Goal: Communication & Community: Participate in discussion

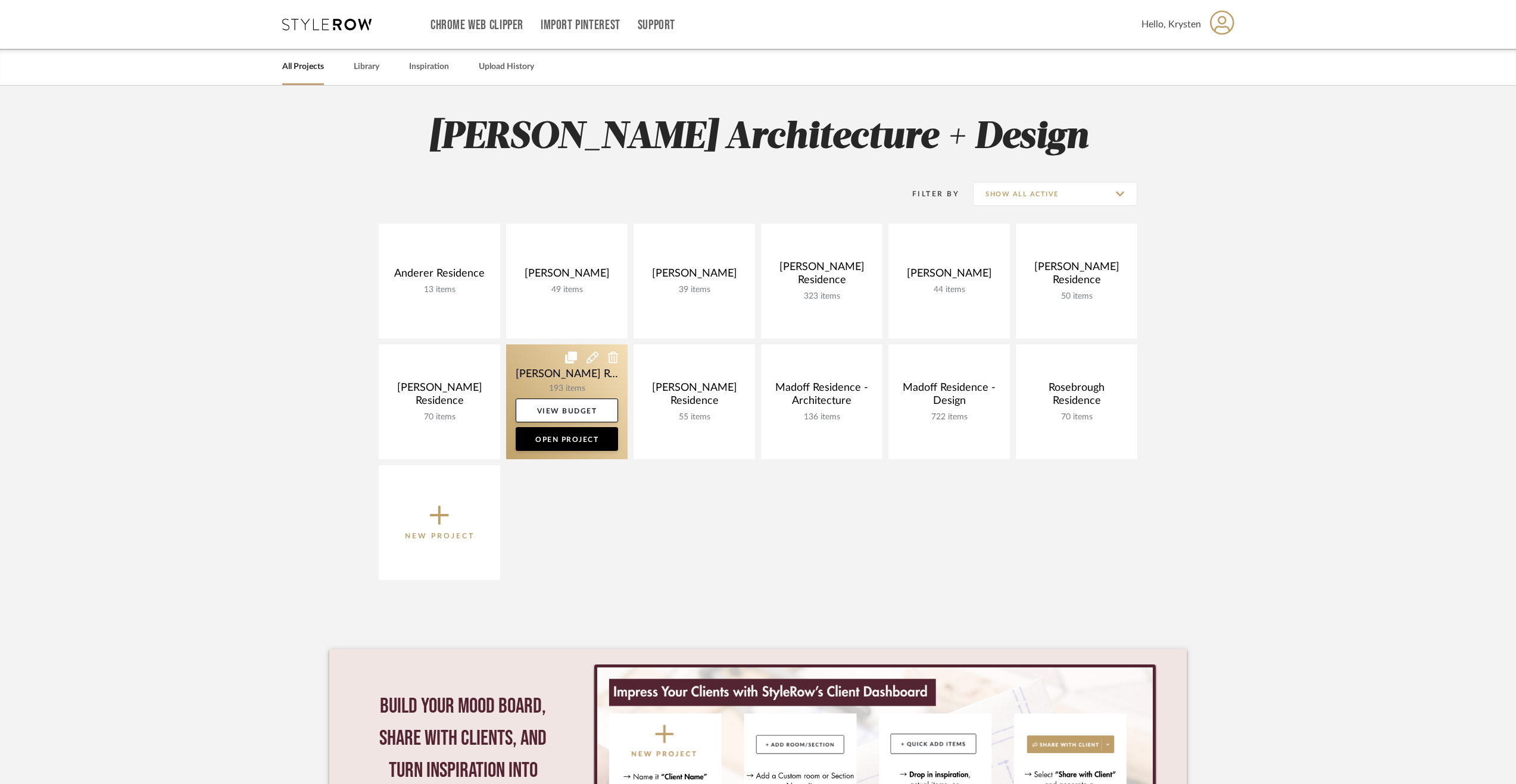
click at [544, 344] on link at bounding box center [566, 402] width 122 height 115
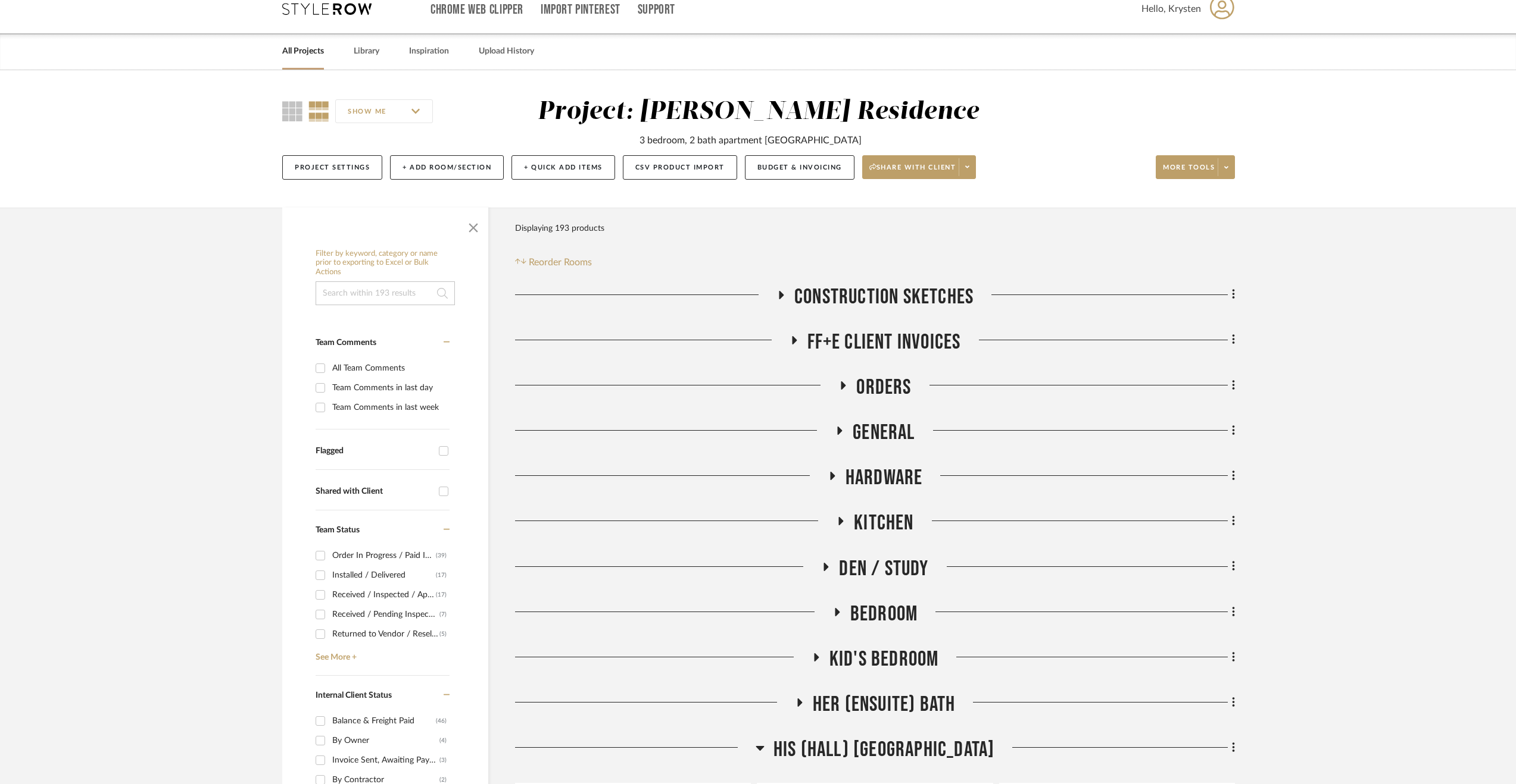
scroll to position [178, 0]
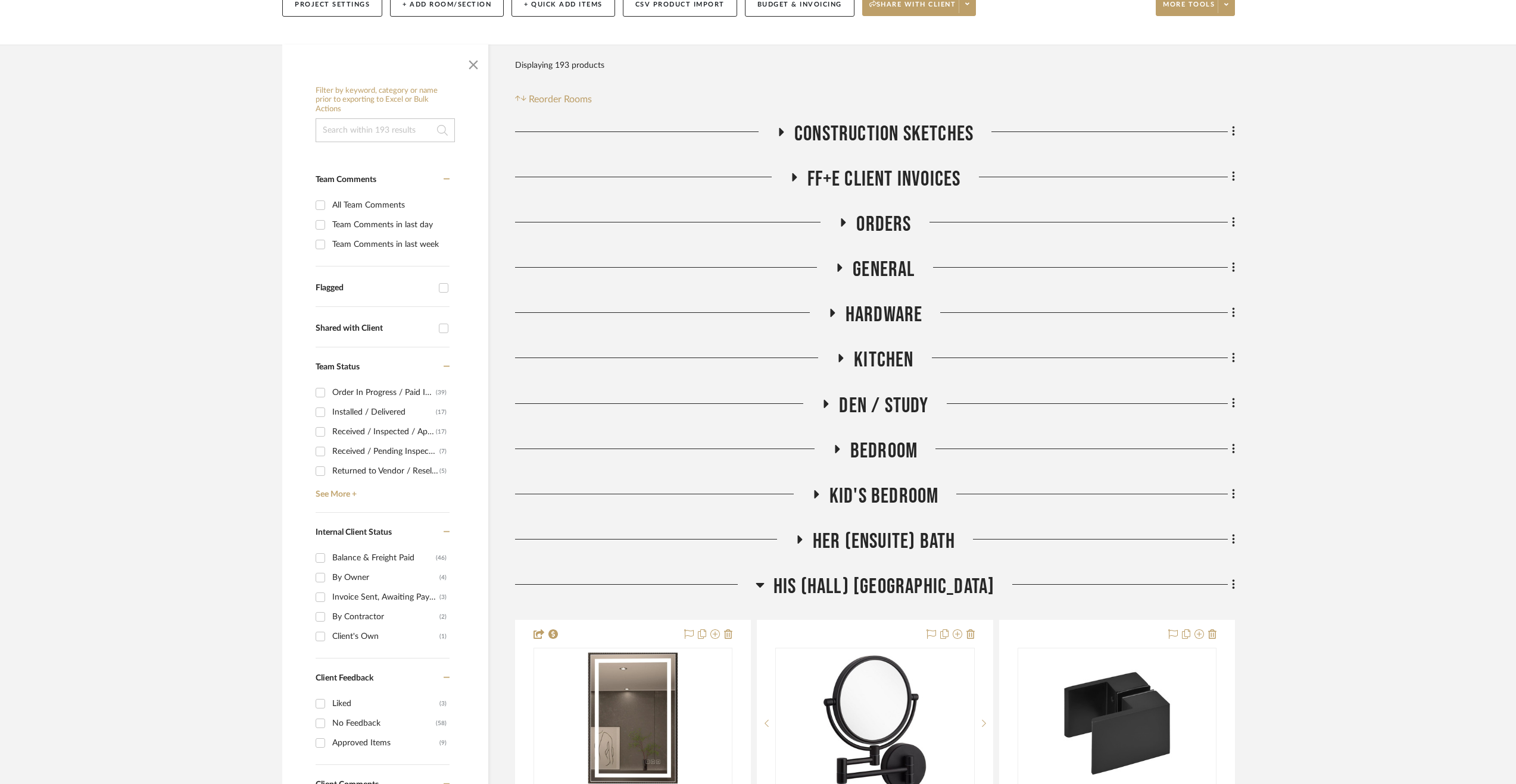
click at [896, 440] on span "Bedroom" at bounding box center [883, 451] width 67 height 26
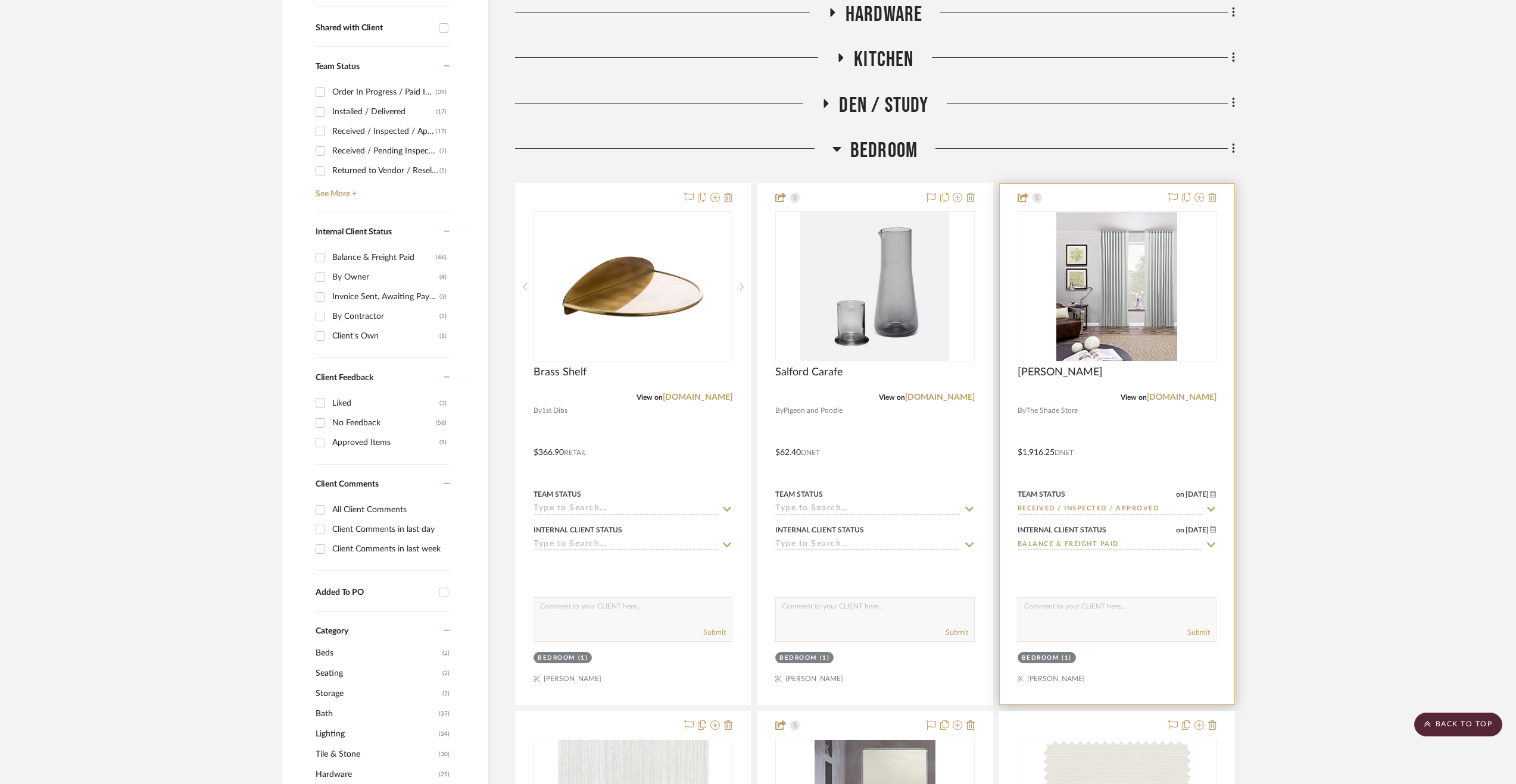
scroll to position [476, 0]
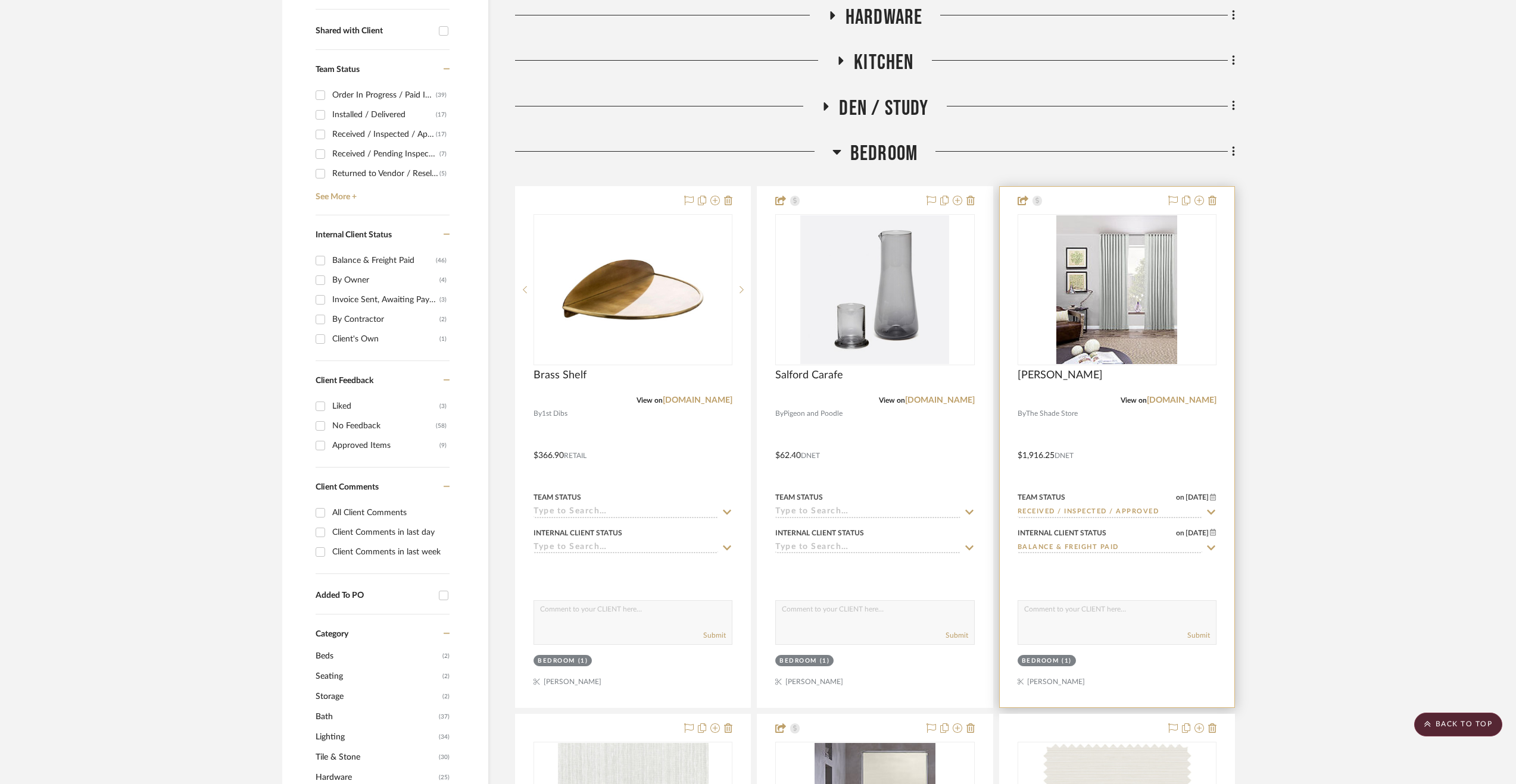
click at [1136, 456] on div at bounding box center [1116, 447] width 235 height 521
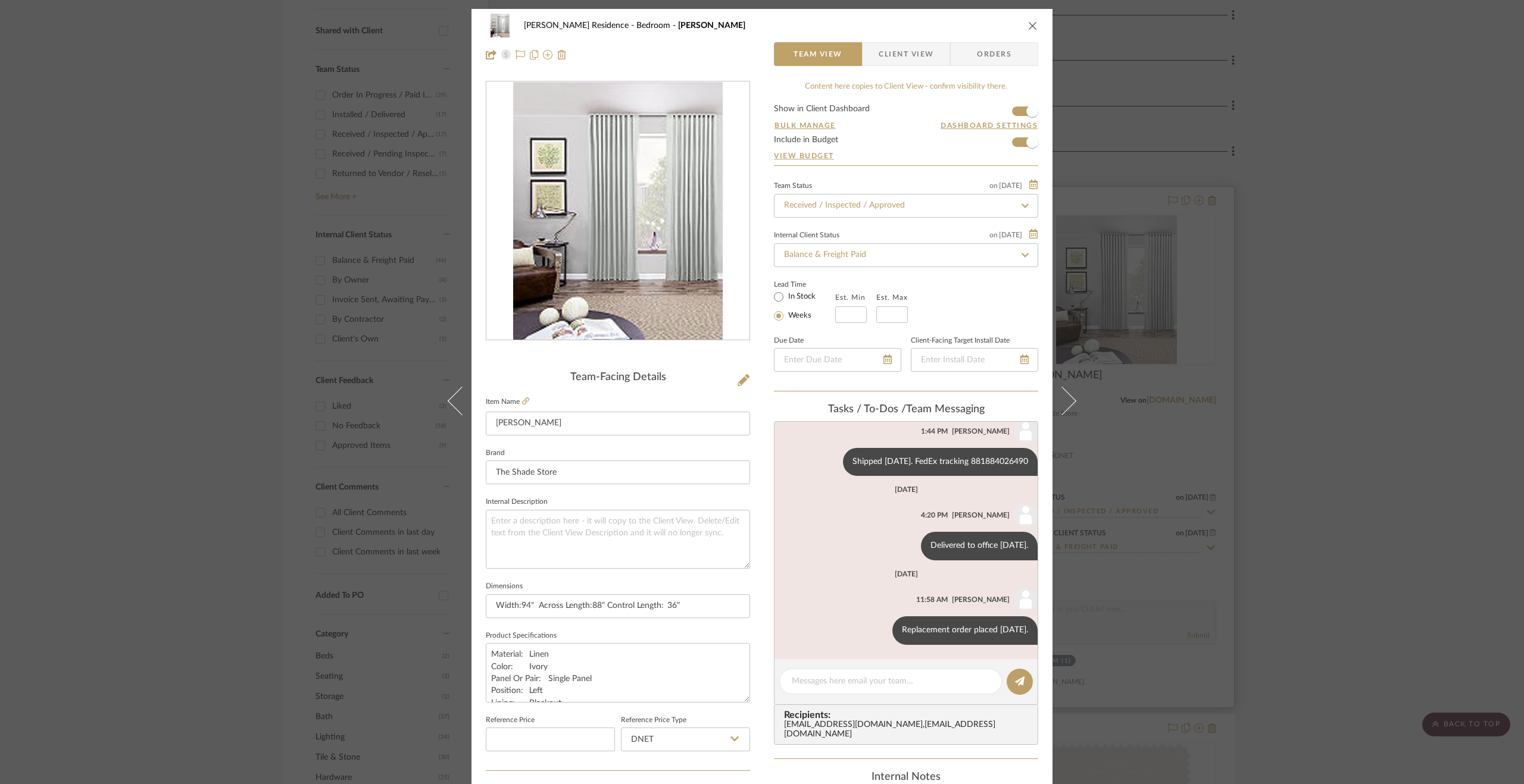
scroll to position [295, 0]
click at [1368, 532] on div "Kiely Residence Bedroom Sheer Drapery Team View Client View Orders Team-Facing …" at bounding box center [762, 392] width 1524 height 784
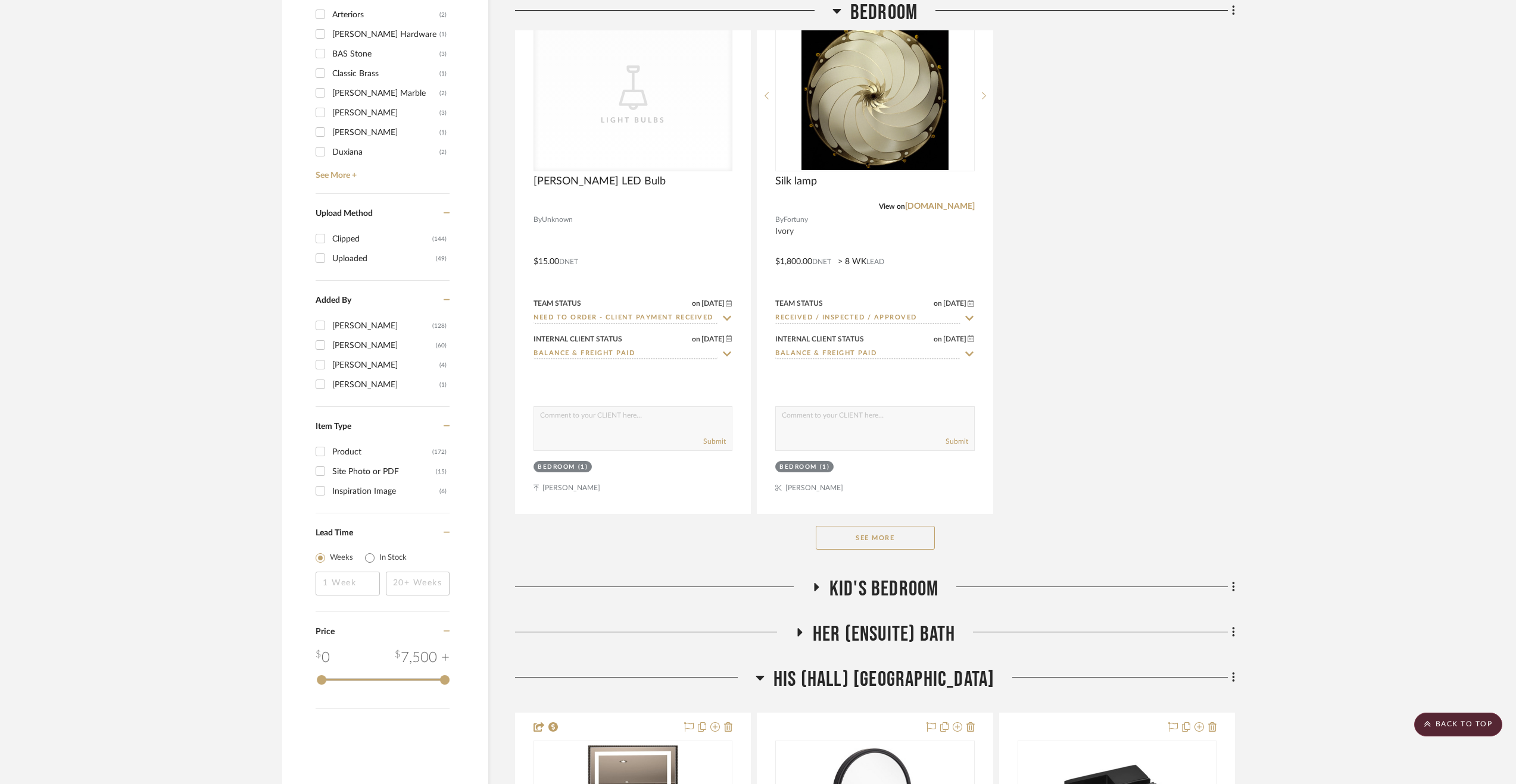
scroll to position [2023, 0]
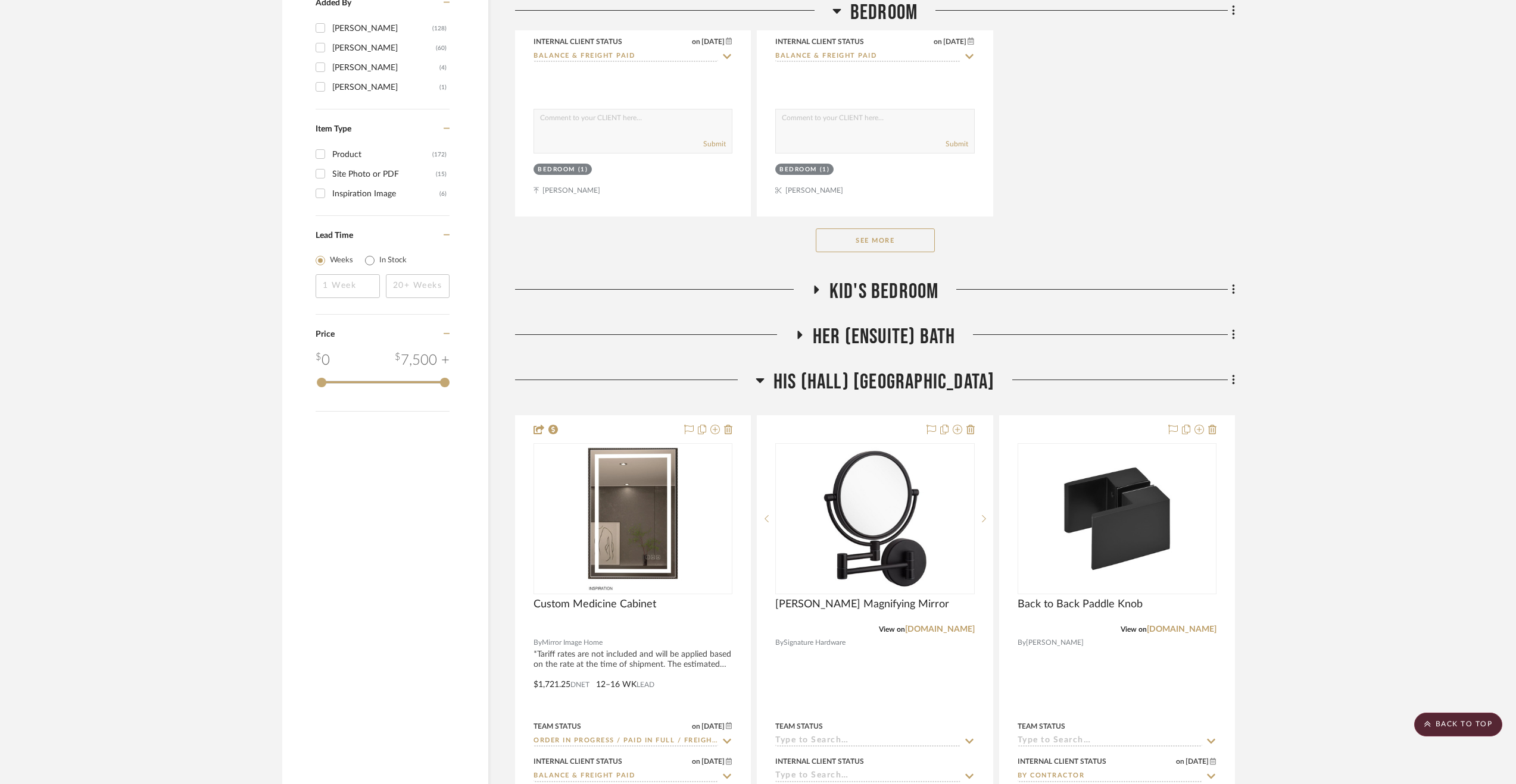
click at [908, 286] on span "Kid's Bedroom" at bounding box center [883, 292] width 110 height 26
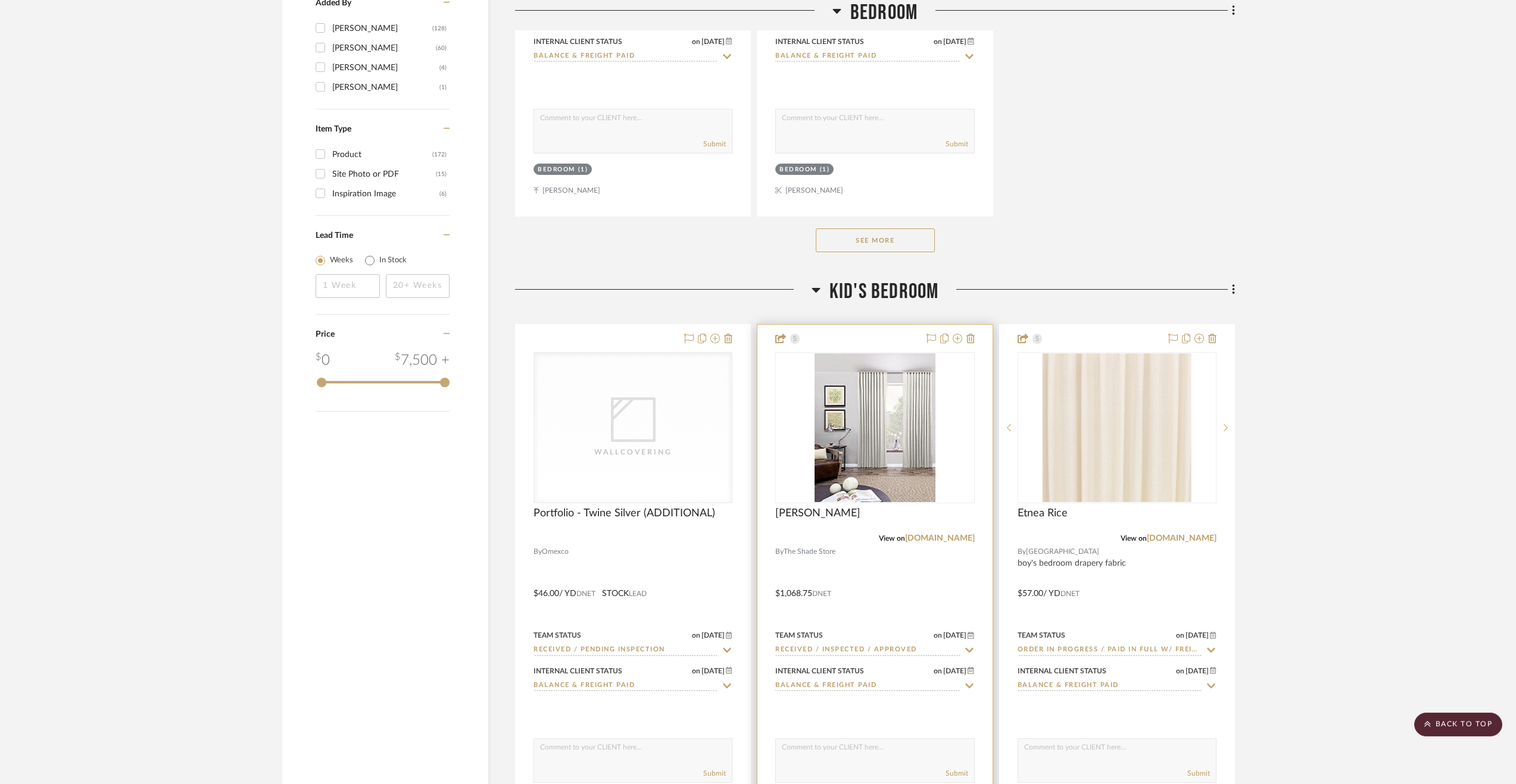
click at [960, 589] on div at bounding box center [874, 585] width 235 height 521
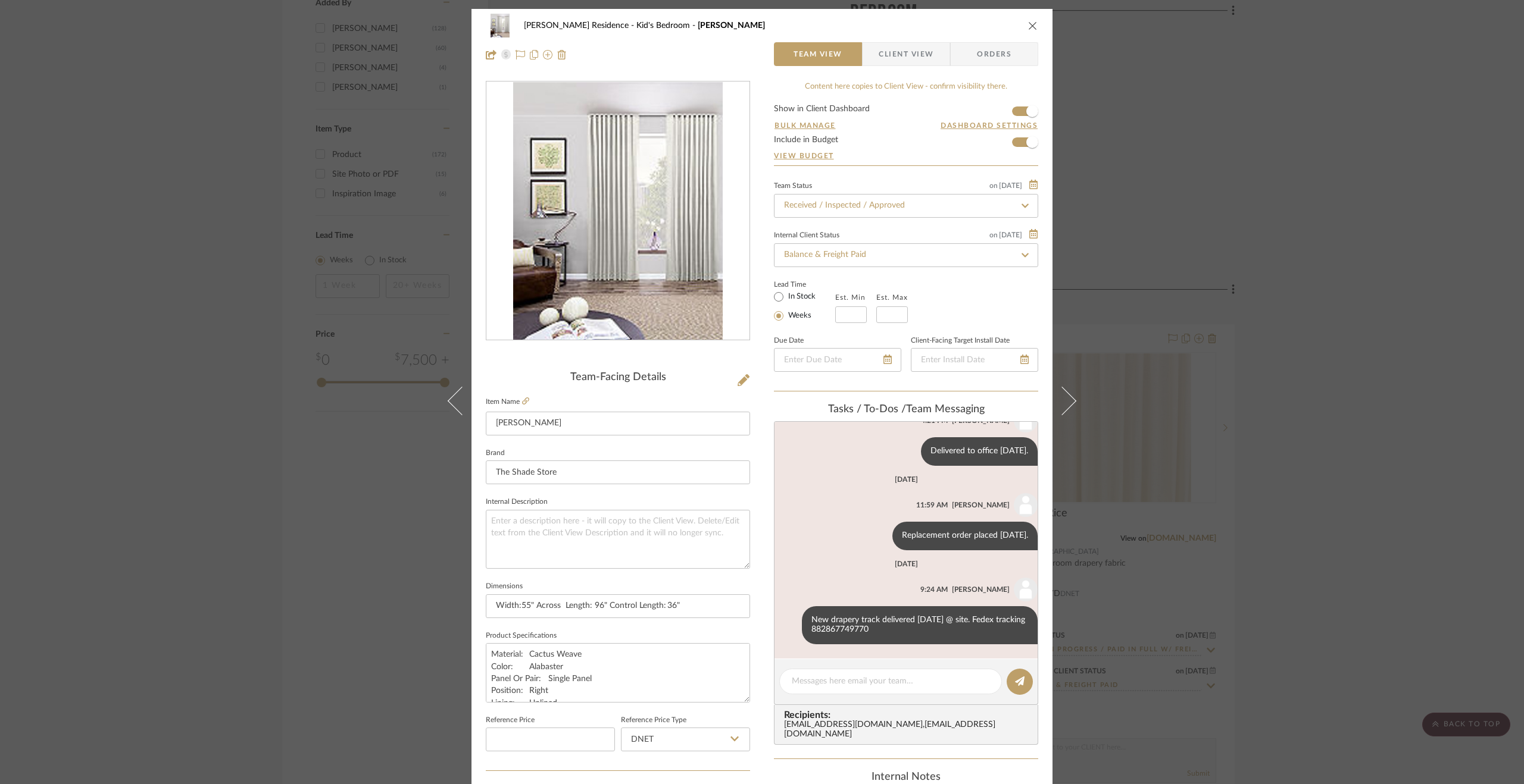
scroll to position [389, 0]
drag, startPoint x: 890, startPoint y: 629, endPoint x: 835, endPoint y: 633, distance: 55.1
click at [835, 633] on div "New drapery track delivered 7/21/25 @ site. Fedex tracking 882867749770" at bounding box center [920, 626] width 236 height 38
copy div "882867749770"
click at [874, 677] on textarea at bounding box center [891, 681] width 198 height 13
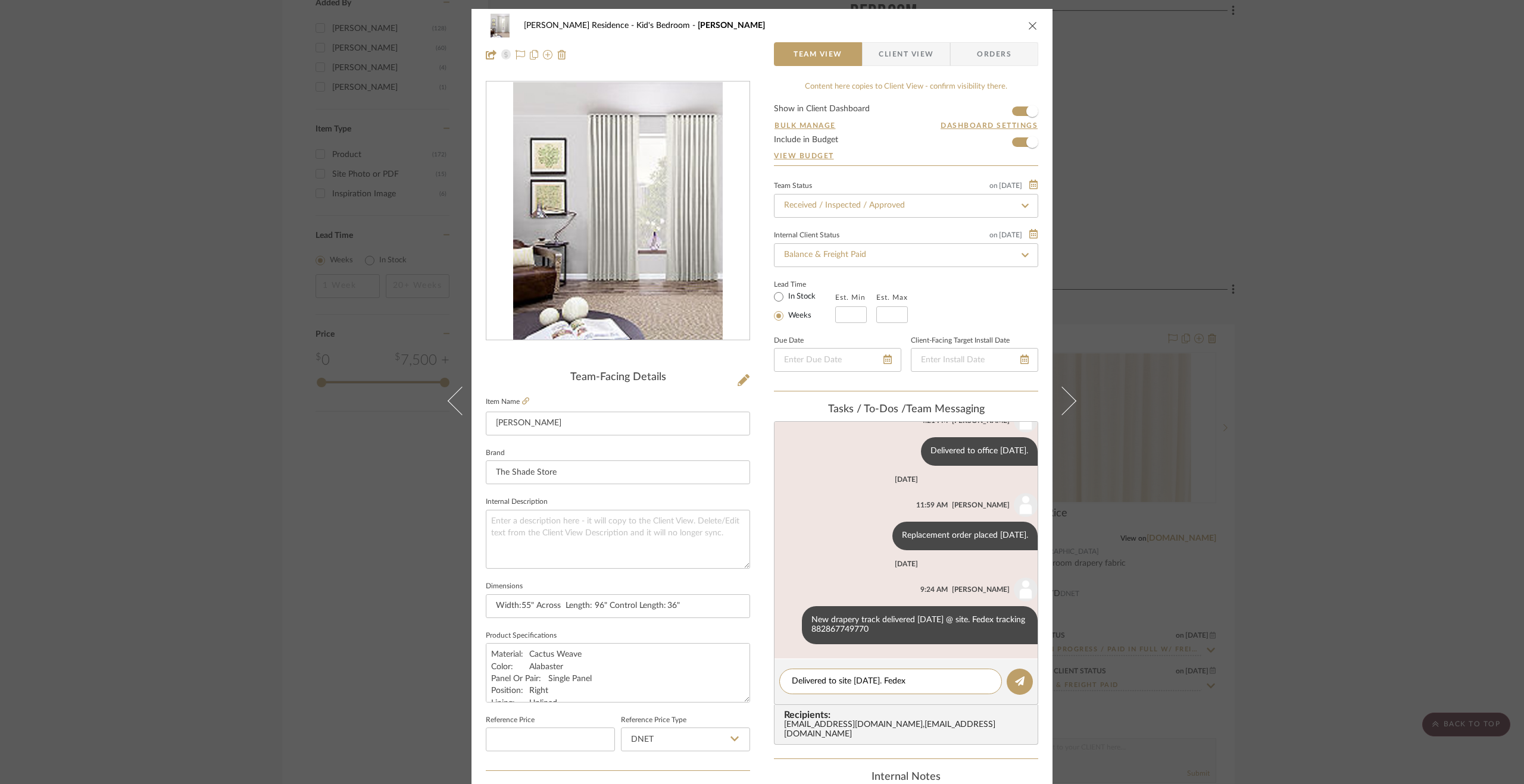
paste textarea "883724228805"
drag, startPoint x: 977, startPoint y: 683, endPoint x: 784, endPoint y: 680, distance: 193.0
click at [784, 680] on div "Delivered to site 8.25.25. Fedex 883724228805" at bounding box center [890, 682] width 223 height 26
type textarea "Delivered to site 8.25.25. Fedex 883724228805"
click at [1017, 678] on icon at bounding box center [1020, 682] width 10 height 10
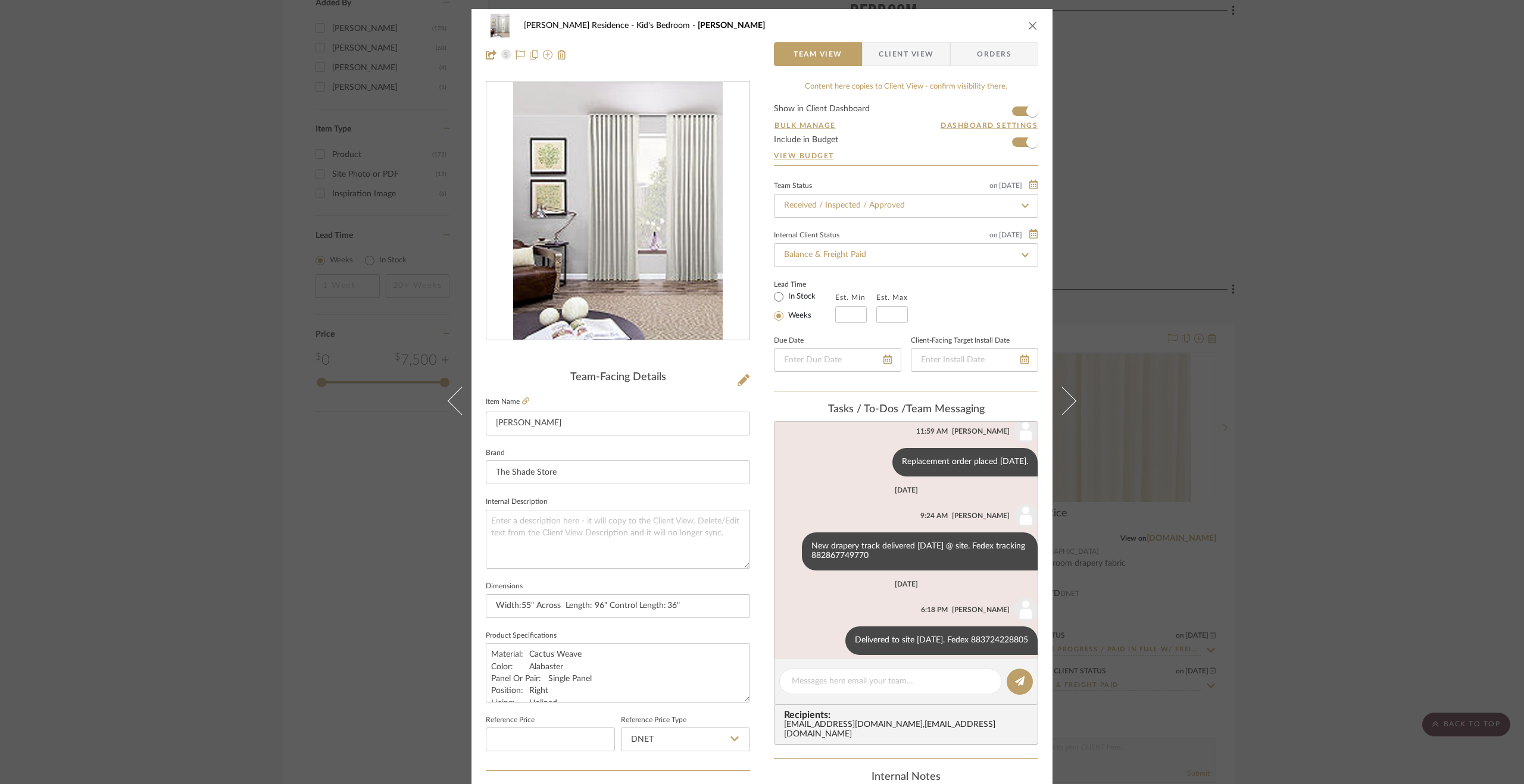
scroll to position [474, 0]
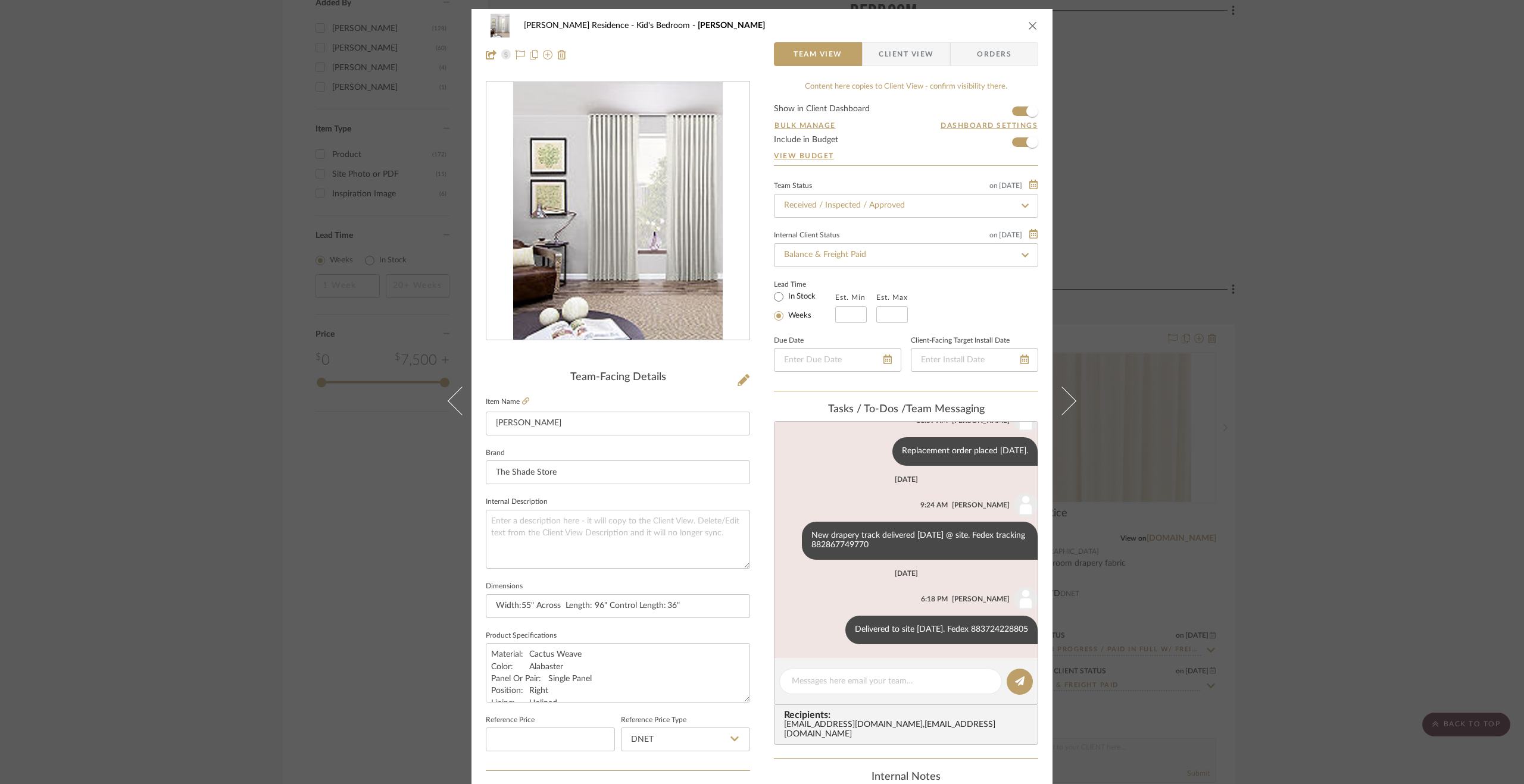
click at [1395, 528] on div "Kiely Residence Kid's Bedroom Sheer Drapery Team View Client View Orders Team-F…" at bounding box center [762, 392] width 1524 height 784
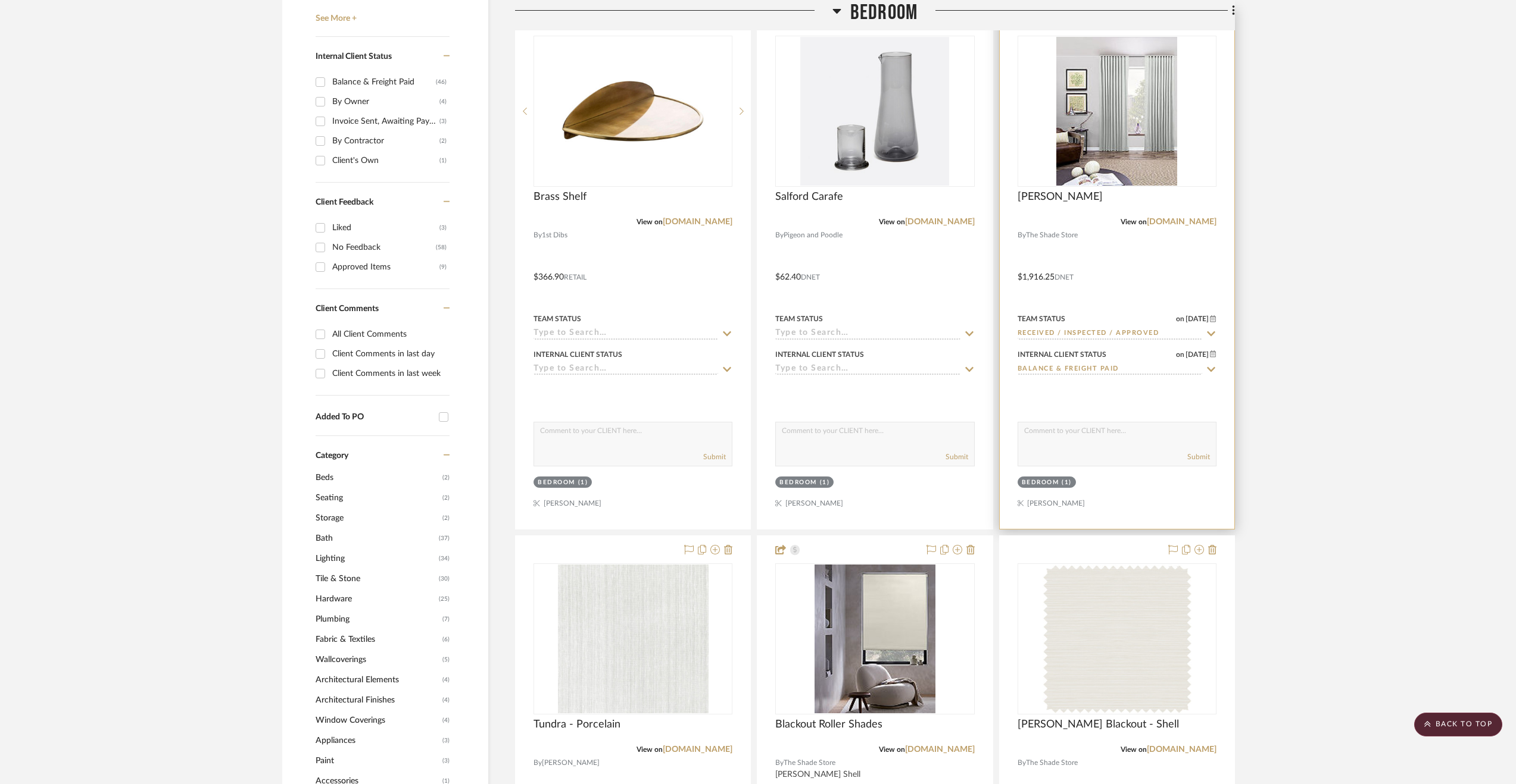
scroll to position [417, 0]
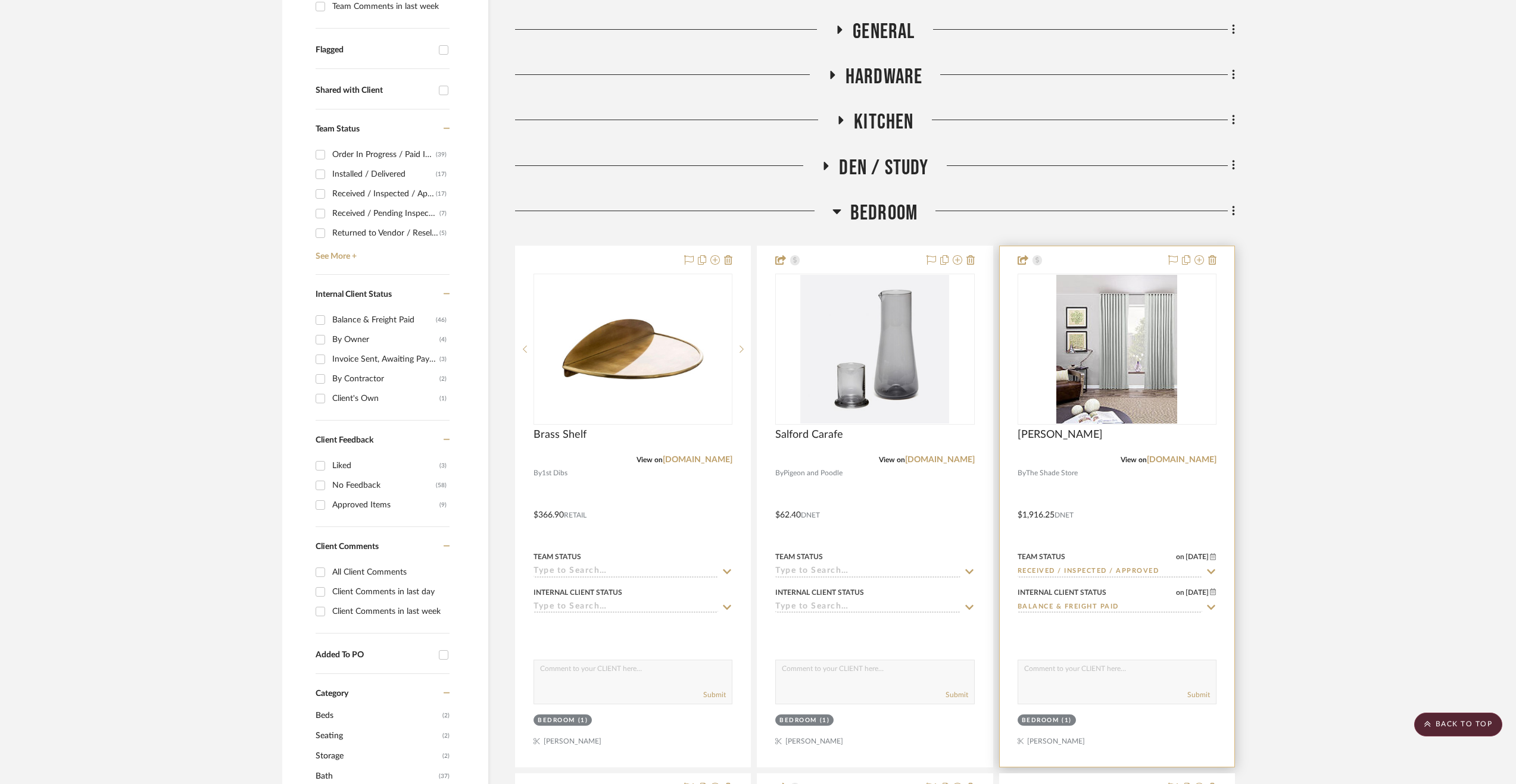
click at [1175, 510] on div at bounding box center [1116, 507] width 235 height 521
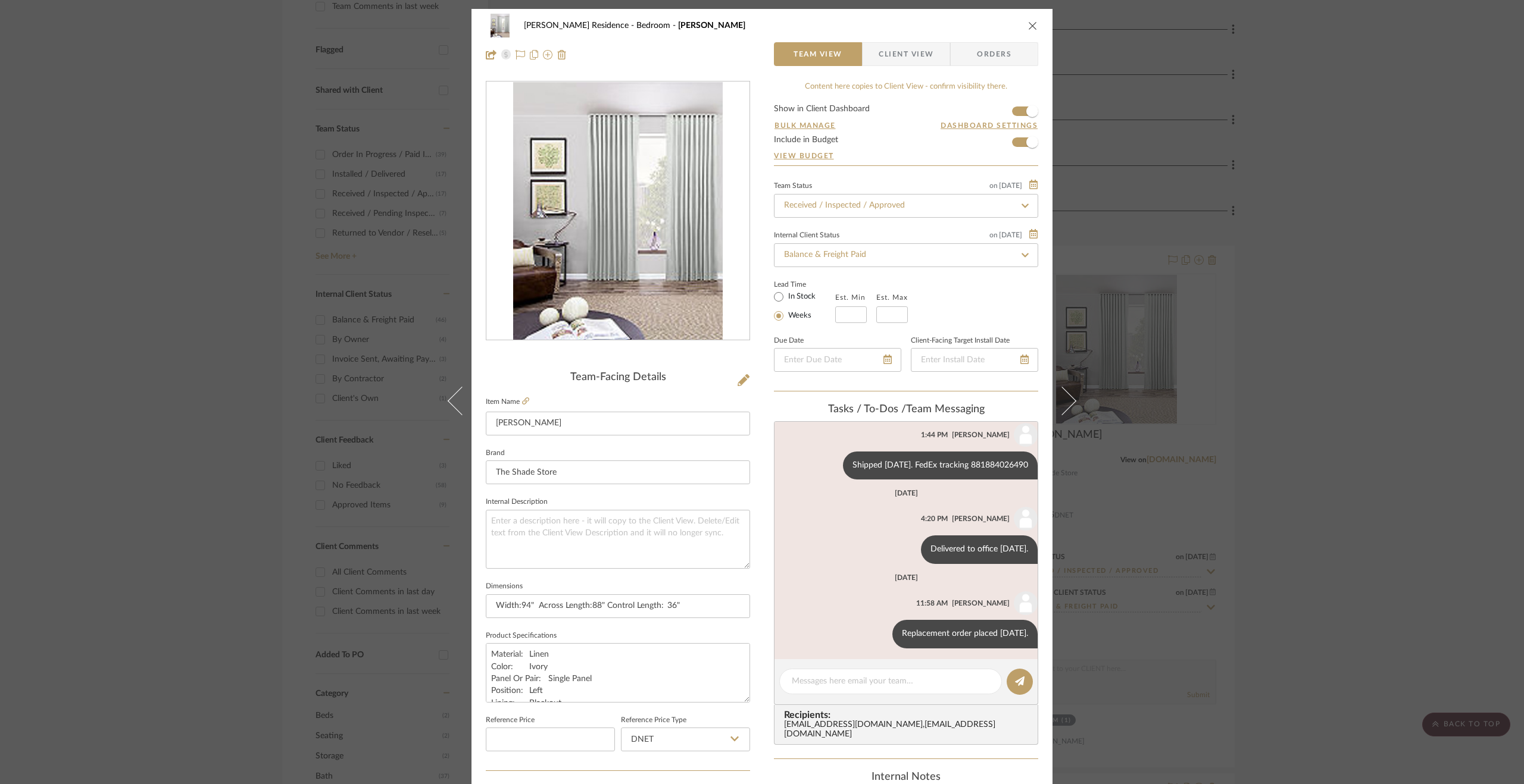
scroll to position [295, 0]
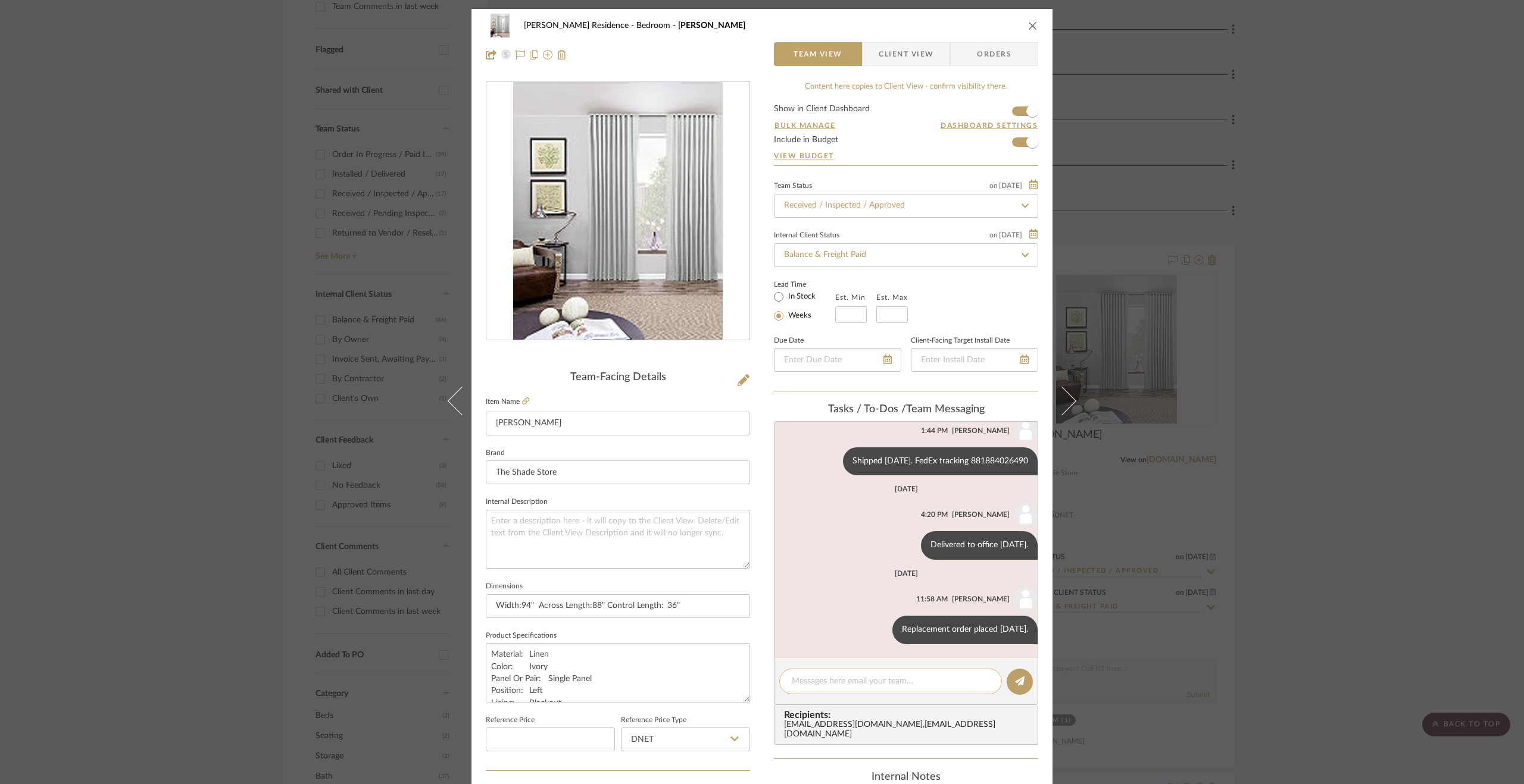
click at [874, 684] on textarea at bounding box center [891, 681] width 198 height 13
paste textarea "Delivered to site 8.25.25. Fedex 883724228805"
type textarea "Delivered to site 8.25.25. Fedex 883724228805"
click at [1014, 672] on button at bounding box center [1020, 682] width 26 height 26
